Goal: Navigation & Orientation: Understand site structure

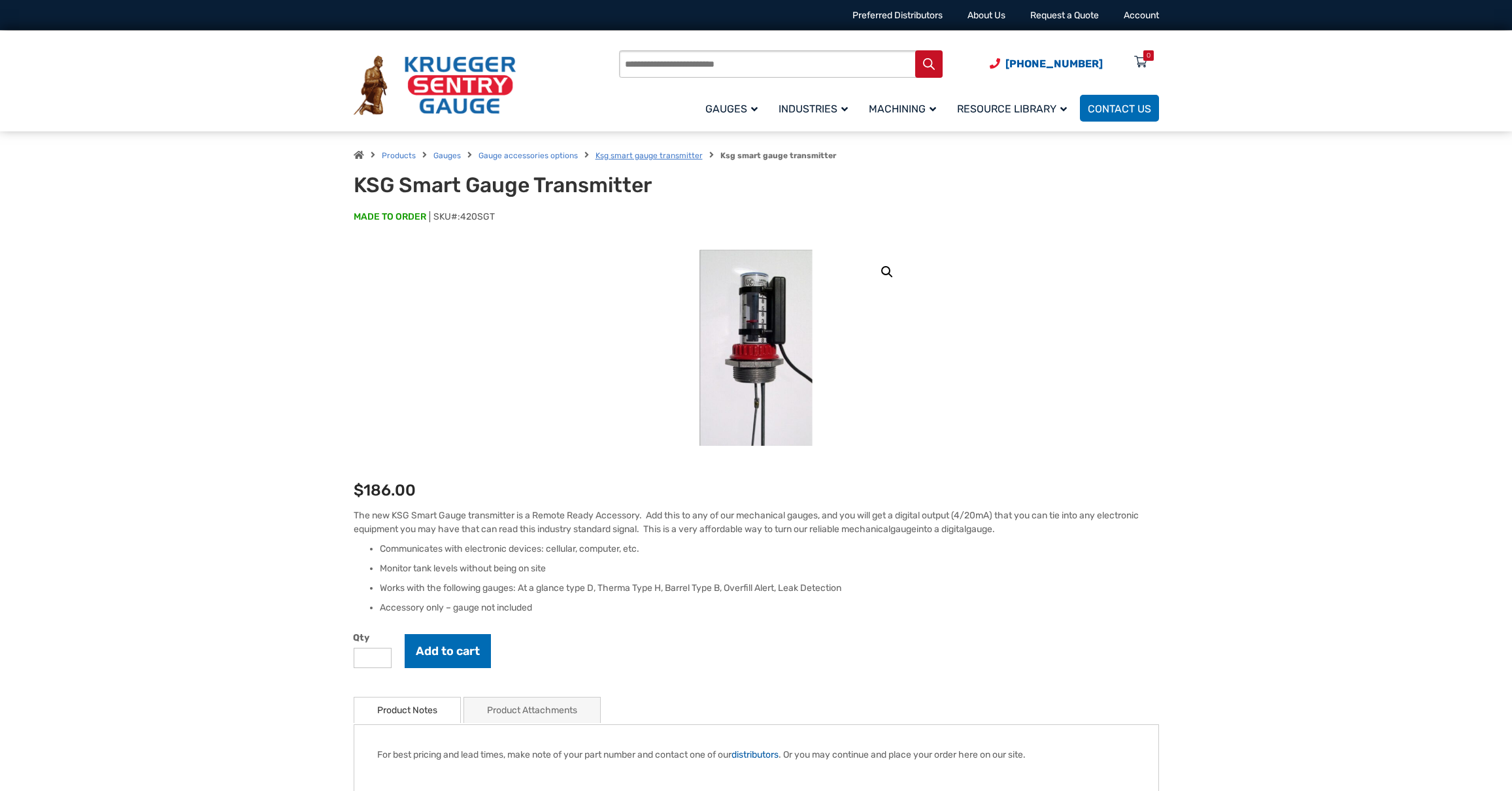
click at [641, 158] on link "Ksg smart gauge transmitter" at bounding box center [649, 155] width 107 height 9
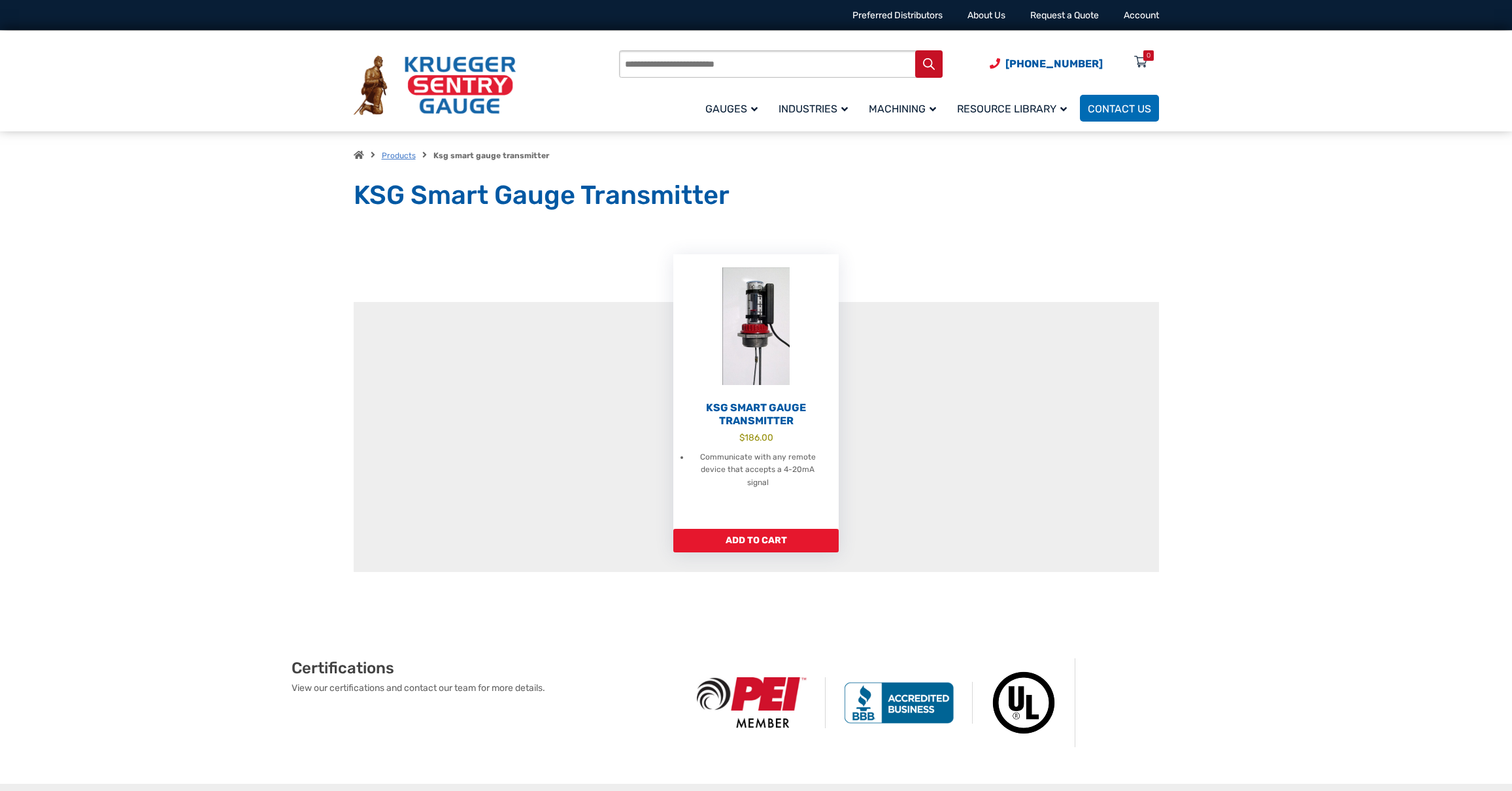
click at [398, 154] on link "Products" at bounding box center [398, 155] width 34 height 9
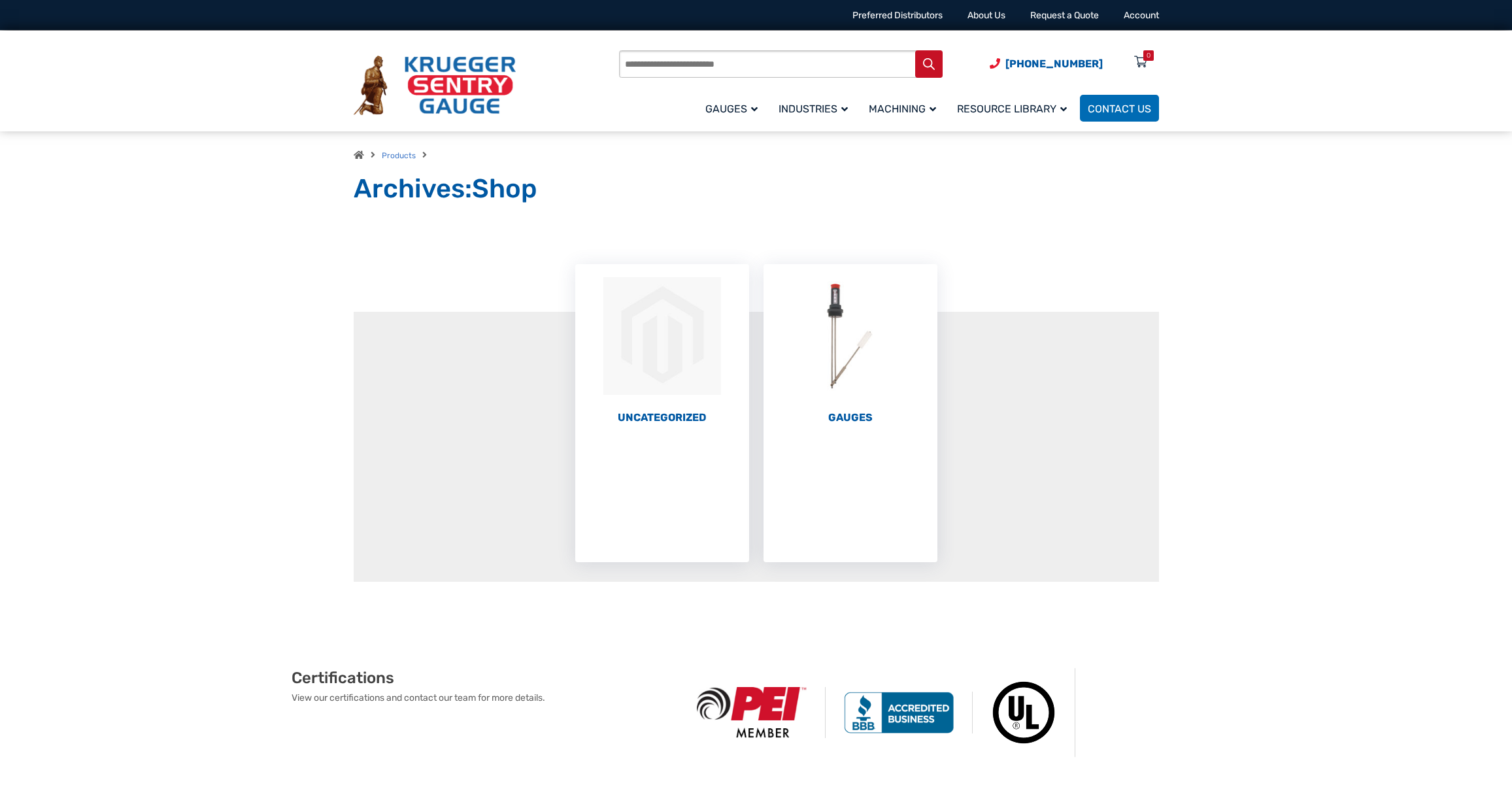
click at [450, 92] on img at bounding box center [435, 85] width 162 height 60
